Goal: Communication & Community: Answer question/provide support

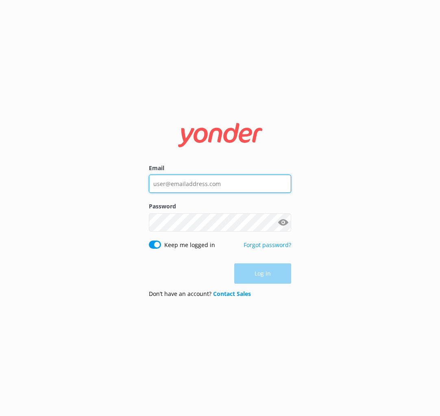
type input "[PERSON_NAME][EMAIL_ADDRESS][DOMAIN_NAME]"
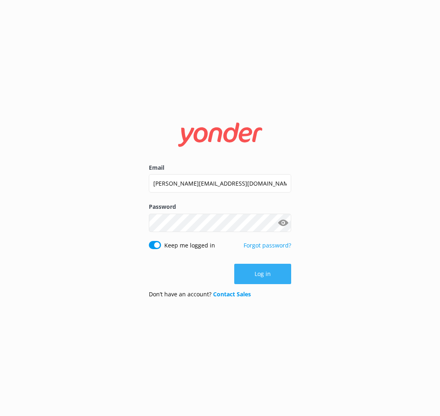
click at [258, 267] on div "Log in" at bounding box center [220, 274] width 142 height 20
click at [266, 286] on form "Email [PERSON_NAME][EMAIL_ADDRESS][DOMAIN_NAME] Password Show password Keep me …" at bounding box center [220, 207] width 142 height 193
click at [262, 278] on button "Log in" at bounding box center [262, 274] width 57 height 20
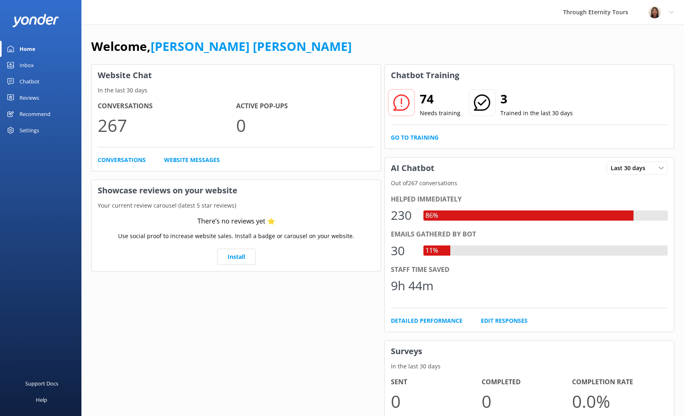
click at [28, 59] on div "Inbox" at bounding box center [27, 65] width 14 height 16
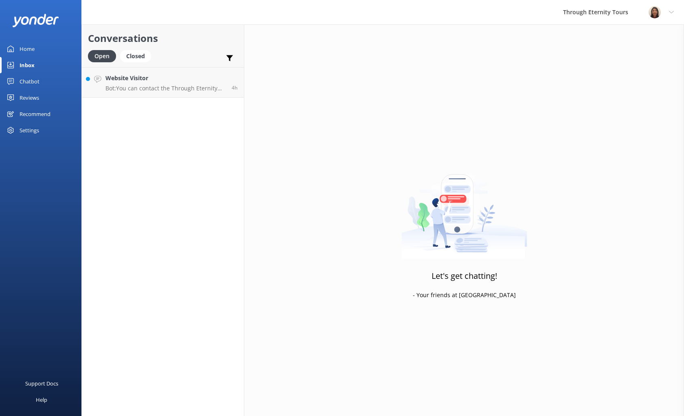
click at [161, 97] on link "Website Visitor Bot: You can contact the Through Eternity Tours team at [PHONE_…" at bounding box center [163, 82] width 162 height 31
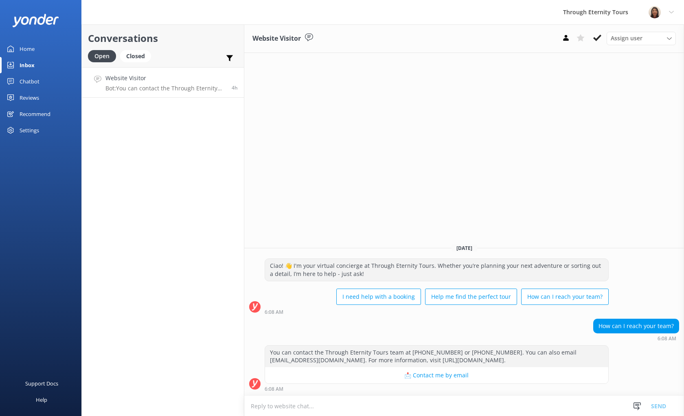
click at [335, 406] on textarea at bounding box center [463, 406] width 439 height 20
paste textarea "Hello, my name is [PERSON_NAME] from Through Eternity Tours. How can I assist y…"
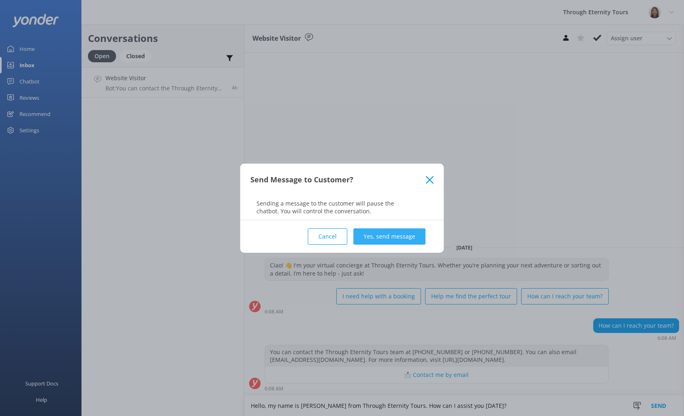
type textarea "Hello, my name is [PERSON_NAME] from Through Eternity Tours. How can I assist y…"
click at [379, 234] on button "Yes, send message" at bounding box center [389, 236] width 72 height 16
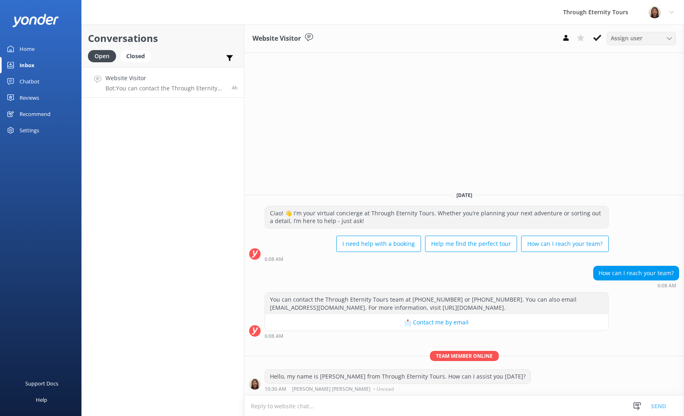
click at [440, 44] on div "Assign user [PERSON_NAME] [PERSON_NAME] [PERSON_NAME] Nadya Oks [PERSON_NAME] […" at bounding box center [640, 38] width 69 height 13
click at [440, 104] on div "[PERSON_NAME] [PERSON_NAME]" at bounding box center [643, 109] width 64 height 17
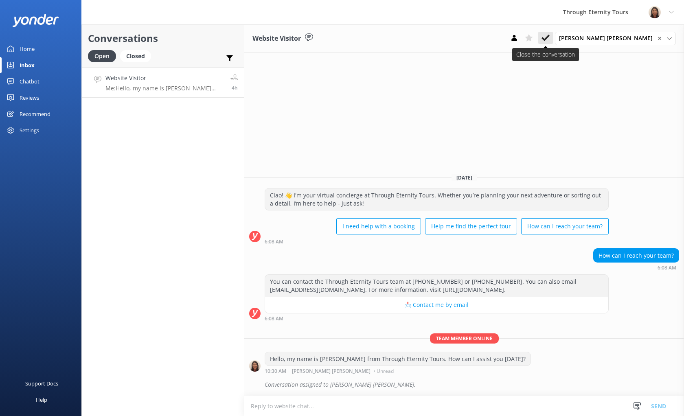
click at [440, 40] on icon at bounding box center [545, 38] width 8 height 8
